Goal: Task Accomplishment & Management: Complete application form

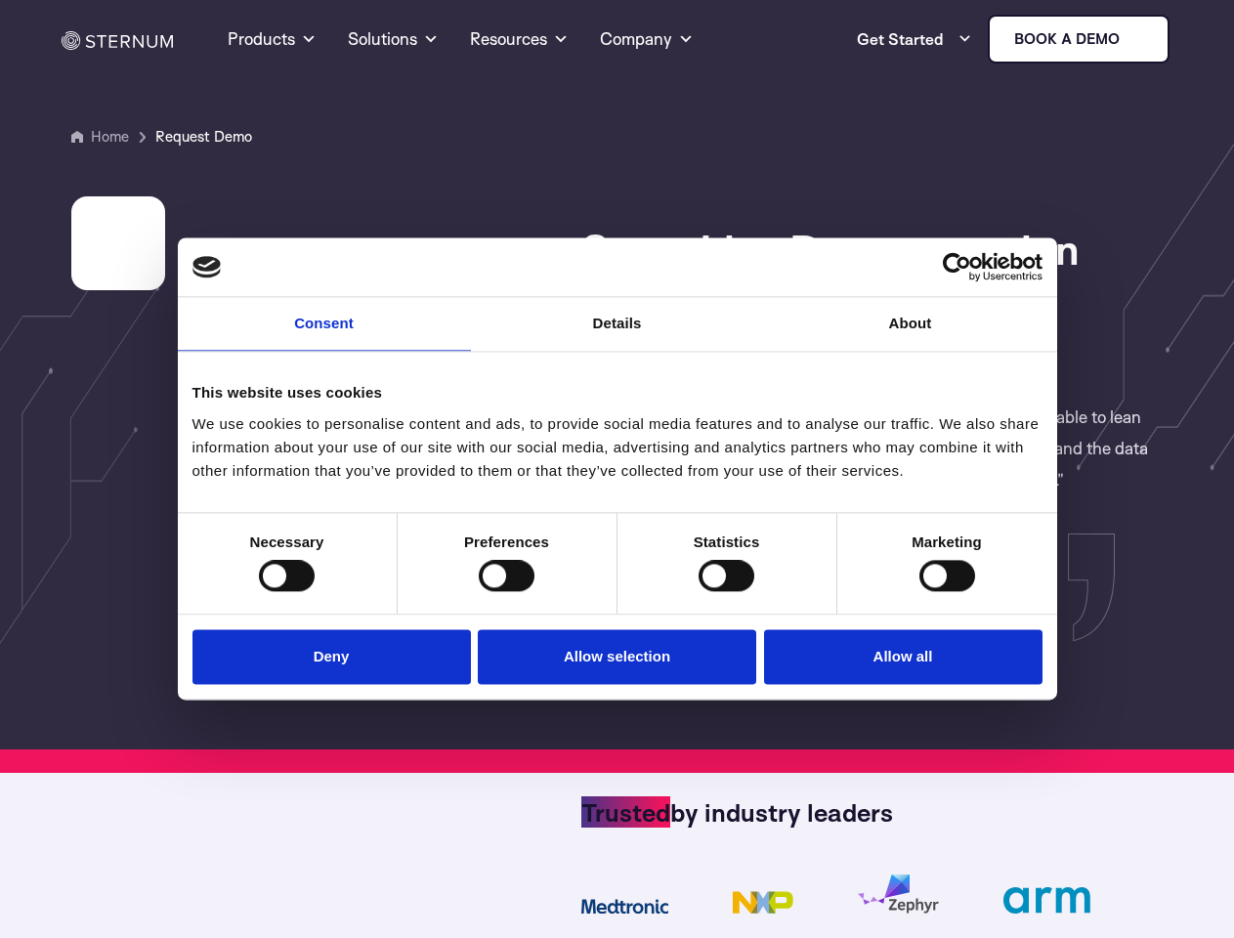
click at [324, 336] on link "Consent" at bounding box center [324, 324] width 293 height 54
click at [618, 336] on link "Details" at bounding box center [617, 324] width 293 height 54
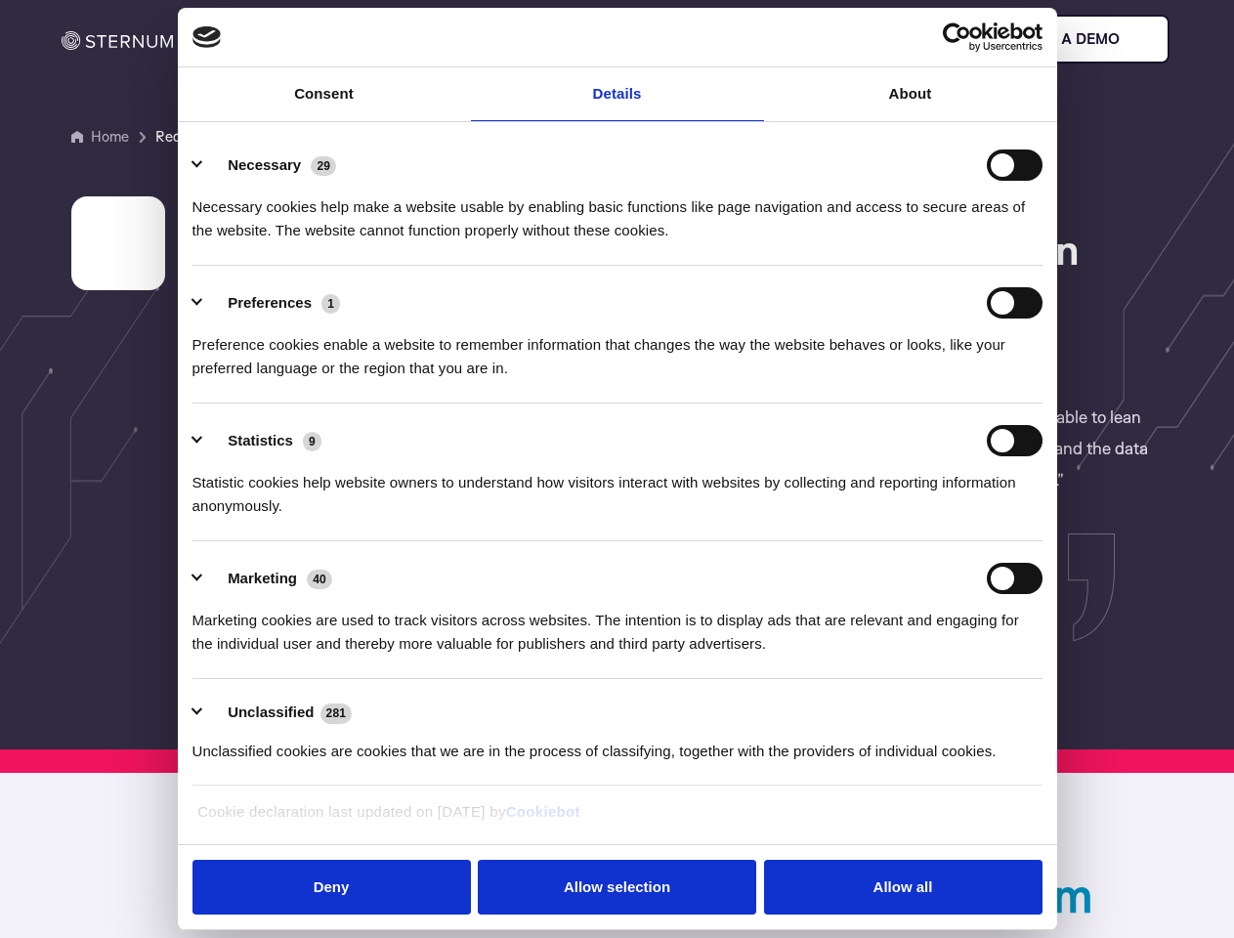
click at [911, 242] on div "Necessary cookies help make a website usable by enabling basic functions like p…" at bounding box center [618, 212] width 850 height 62
click at [286, 518] on div "Statistic cookies help website owners to understand how visitors interact with …" at bounding box center [618, 487] width 850 height 62
click at [506, 518] on div "Statistic cookies help website owners to understand how visitors interact with …" at bounding box center [618, 487] width 850 height 62
click at [726, 518] on div "Statistic cookies help website owners to understand how visitors interact with …" at bounding box center [618, 487] width 850 height 62
click at [947, 518] on div "Statistic cookies help website owners to understand how visitors interact with …" at bounding box center [618, 487] width 850 height 62
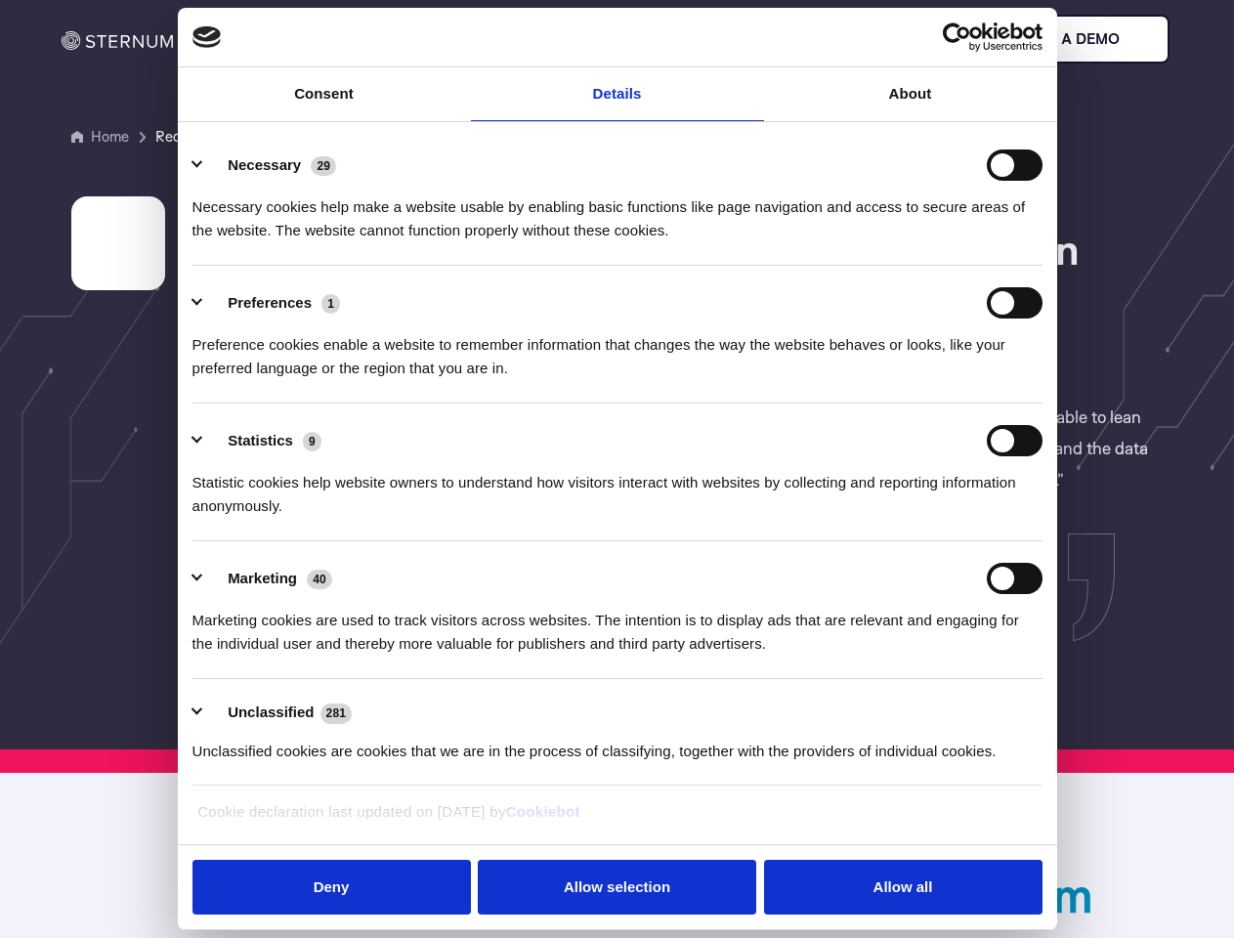
click at [336, 655] on li "Marketing 40 Marketing cookies are used to track visitors across websites. The …" at bounding box center [618, 610] width 850 height 138
click at [618, 655] on li "Marketing 40 Marketing cookies are used to track visitors across websites. The …" at bounding box center [618, 610] width 850 height 138
click at [898, 655] on li "Marketing 40 Marketing cookies are used to track visitors across websites. The …" at bounding box center [618, 610] width 850 height 138
